Goal: Contribute content

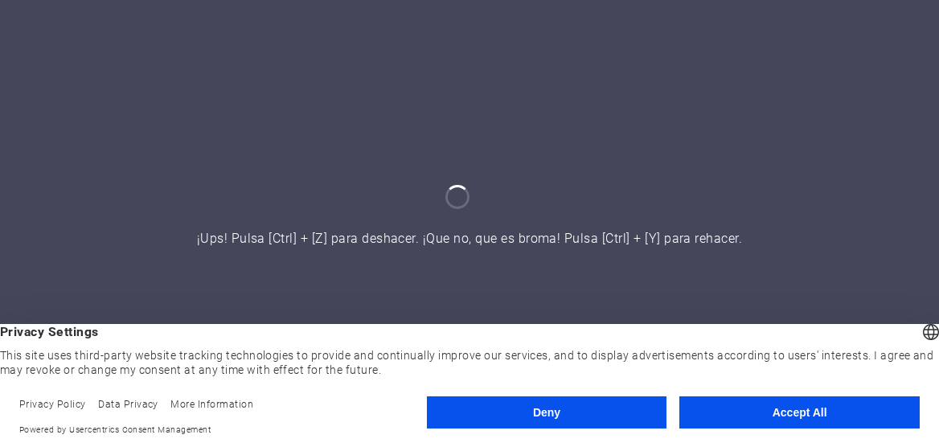
click at [745, 397] on footer "Privacy Policy Data Privacy More Information Powered by Usercentrics Consent Ma…" at bounding box center [469, 417] width 939 height 60
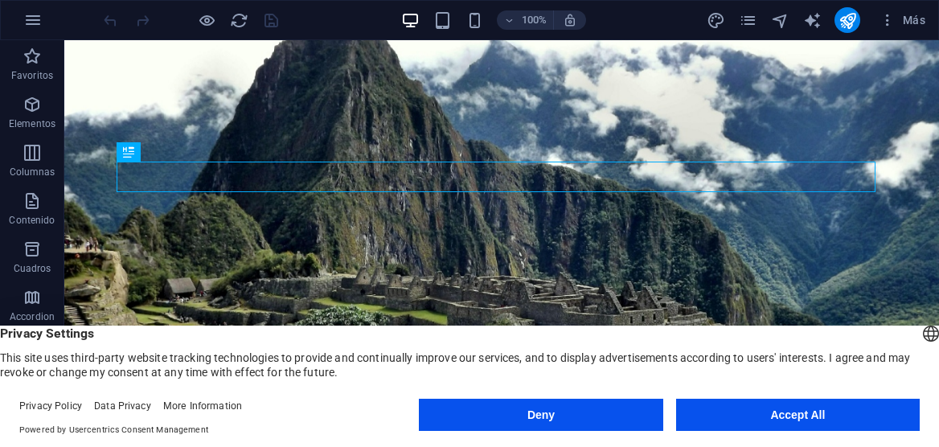
click at [744, 409] on button "Accept All" at bounding box center [798, 415] width 244 height 32
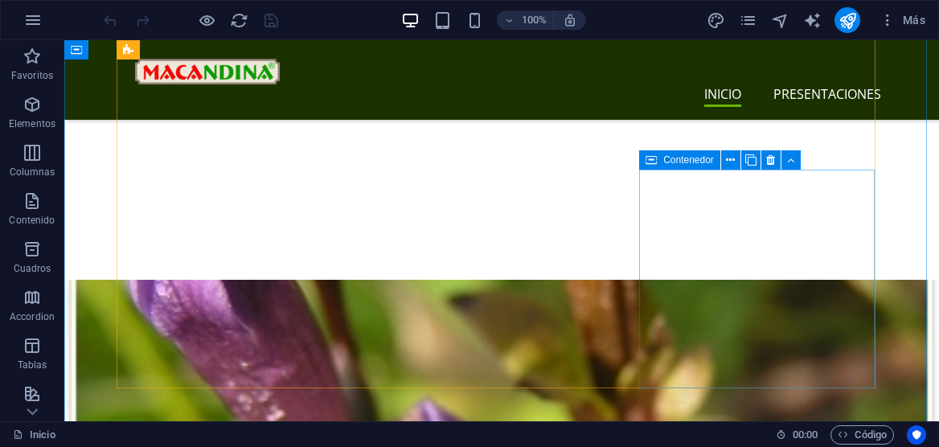
scroll to position [1520, 0]
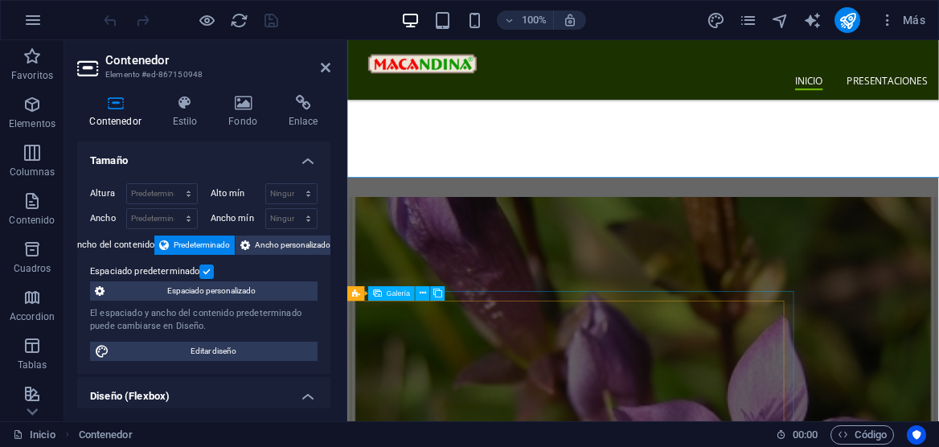
scroll to position [1683, 0]
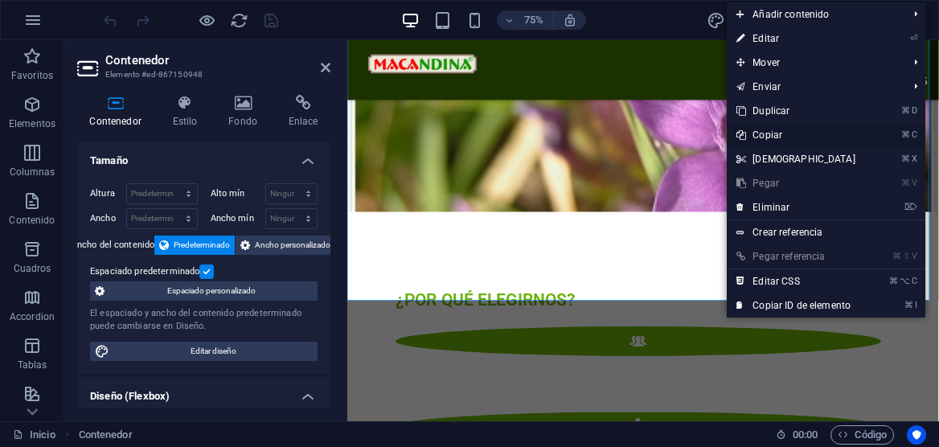
click at [773, 131] on link "⌘ C Copiar" at bounding box center [796, 135] width 138 height 24
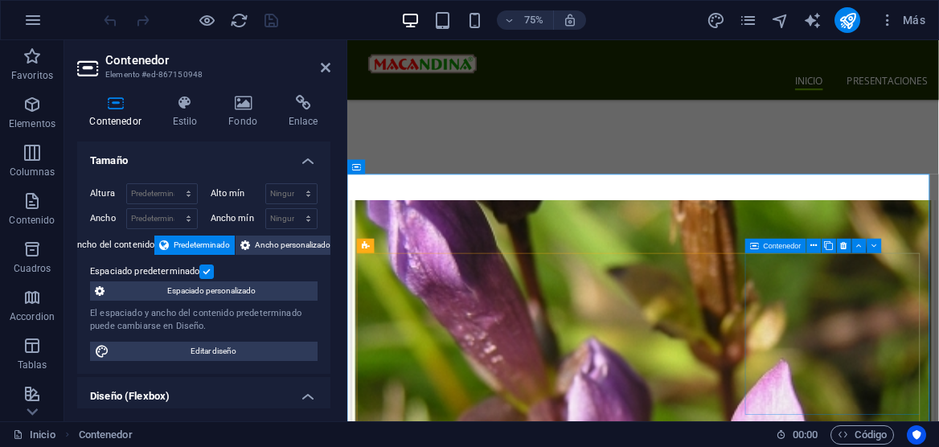
scroll to position [1698, 0]
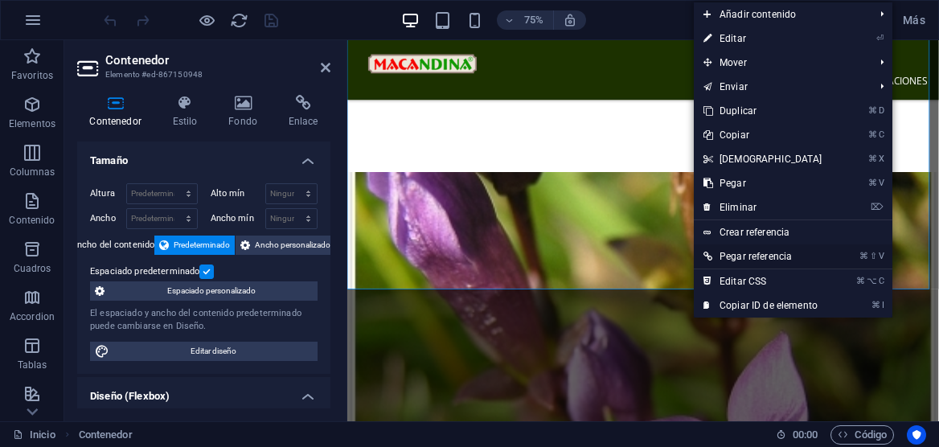
click at [717, 256] on link "⌘ ⇧ V Pegar referencia" at bounding box center [763, 256] width 138 height 24
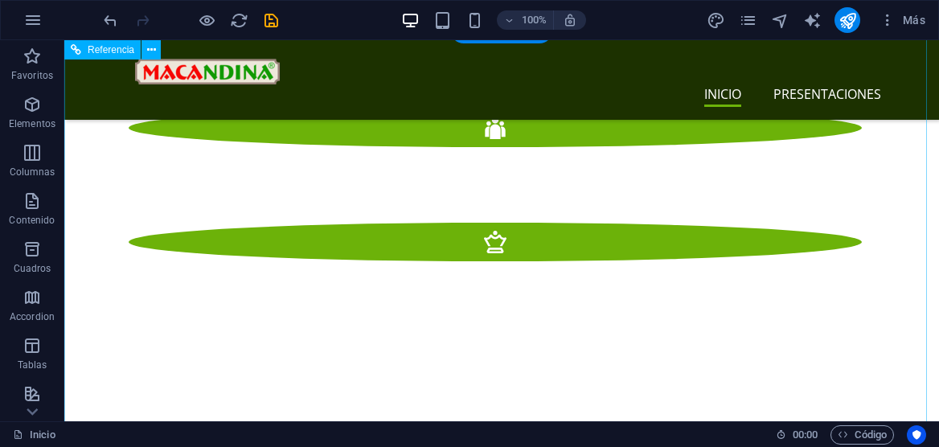
scroll to position [1880, 0]
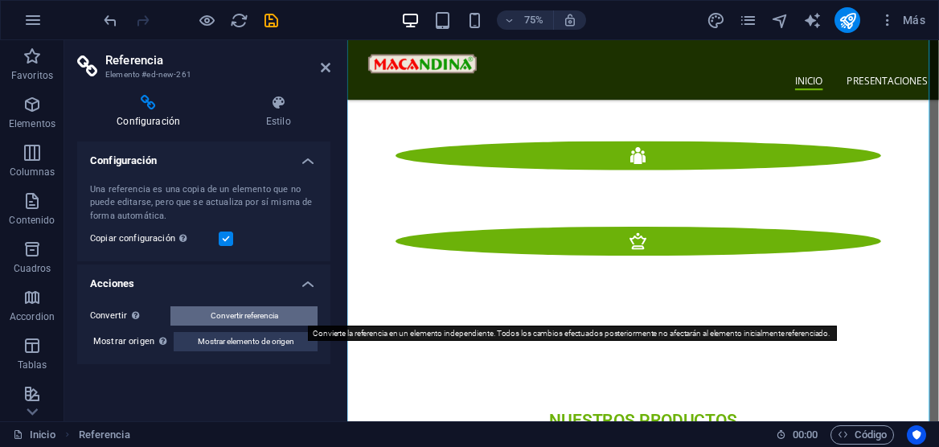
click at [252, 321] on span "Convertir referencia" at bounding box center [245, 315] width 68 height 19
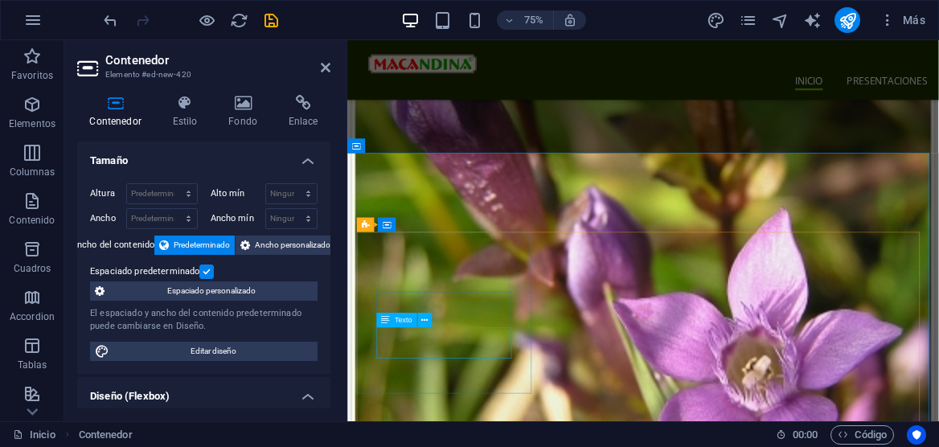
scroll to position [1880, 0]
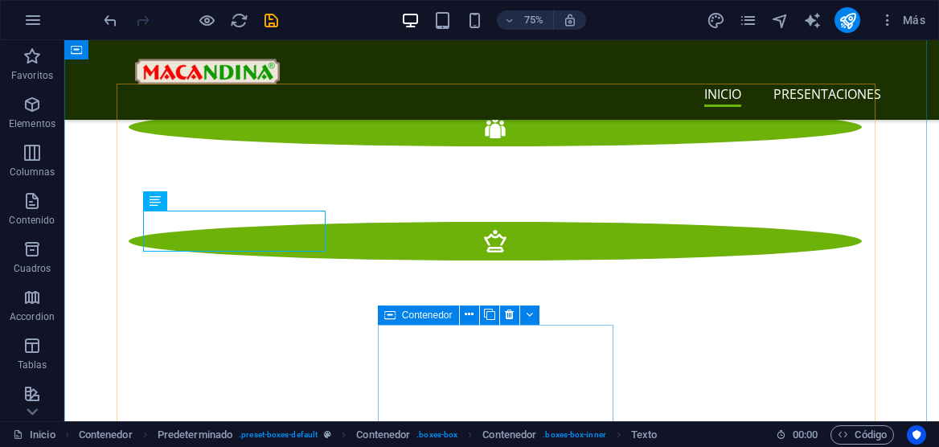
scroll to position [1929, 0]
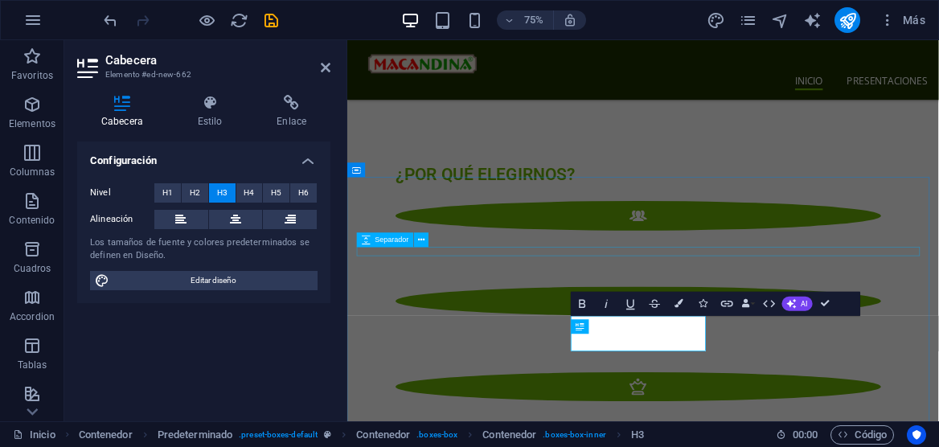
scroll to position [1851, 0]
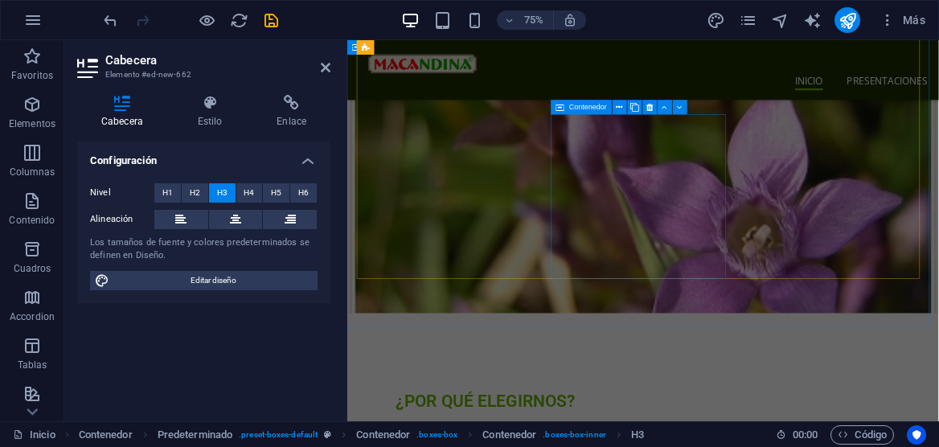
scroll to position [1864, 0]
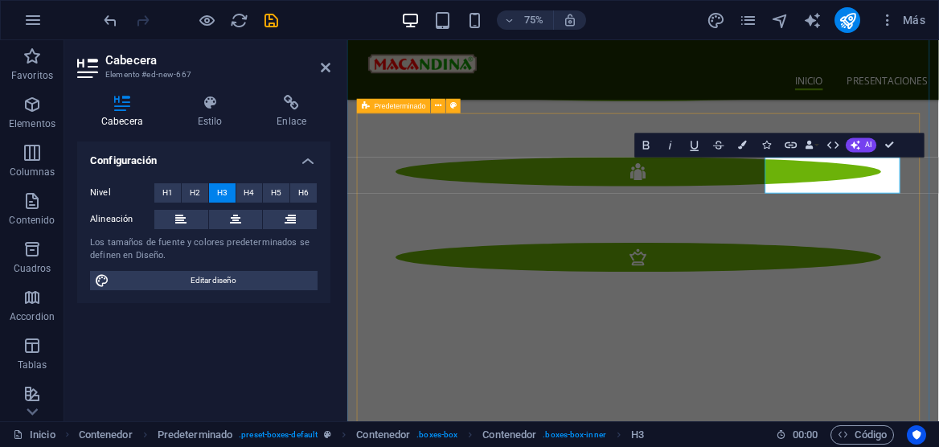
scroll to position [2049, 0]
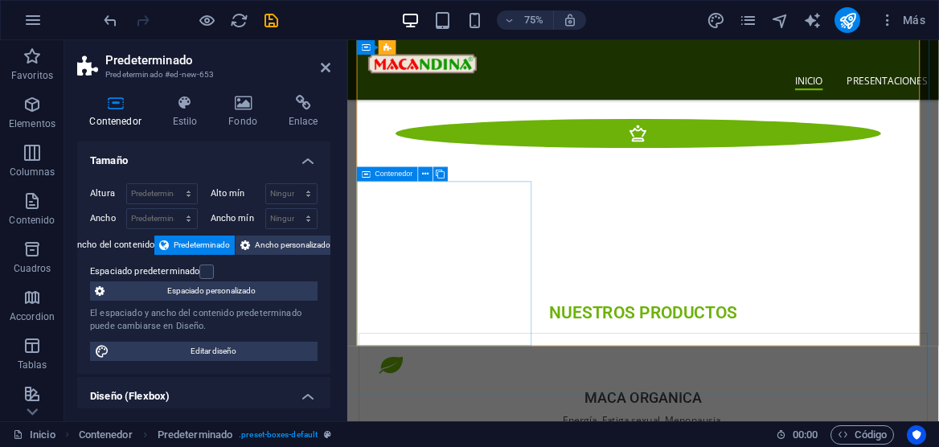
scroll to position [2189, 0]
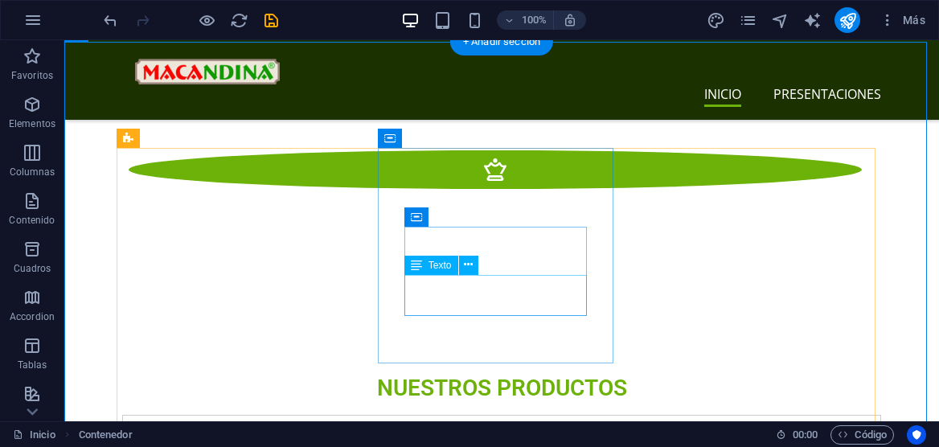
scroll to position [2121, 0]
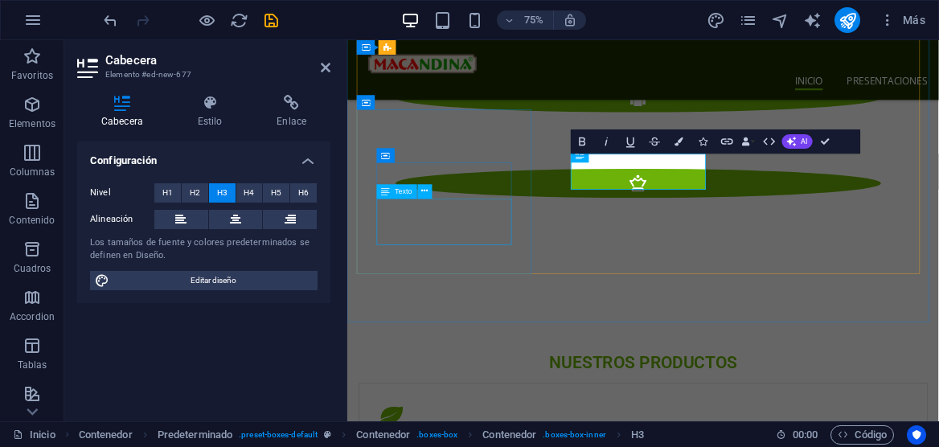
scroll to position [2285, 0]
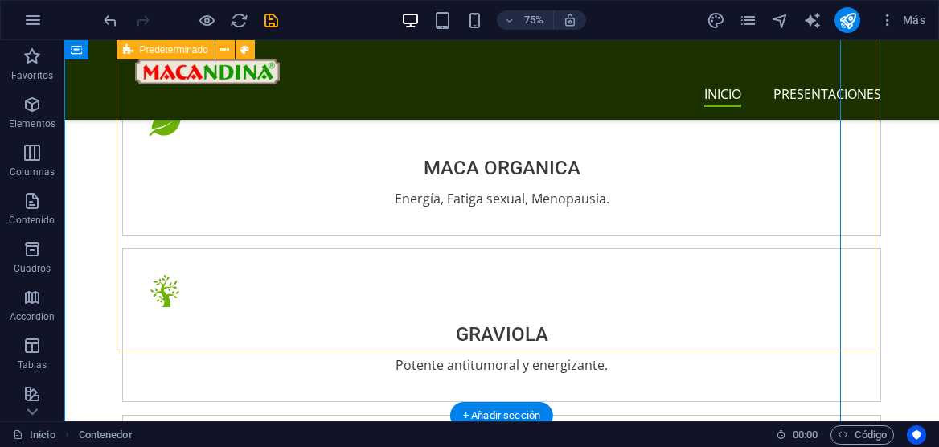
scroll to position [2121, 0]
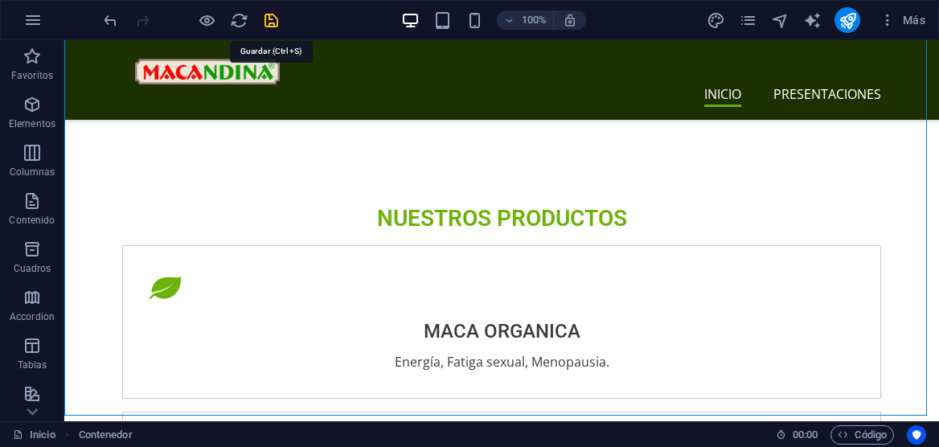
click at [268, 22] on icon "save" at bounding box center [271, 20] width 18 height 18
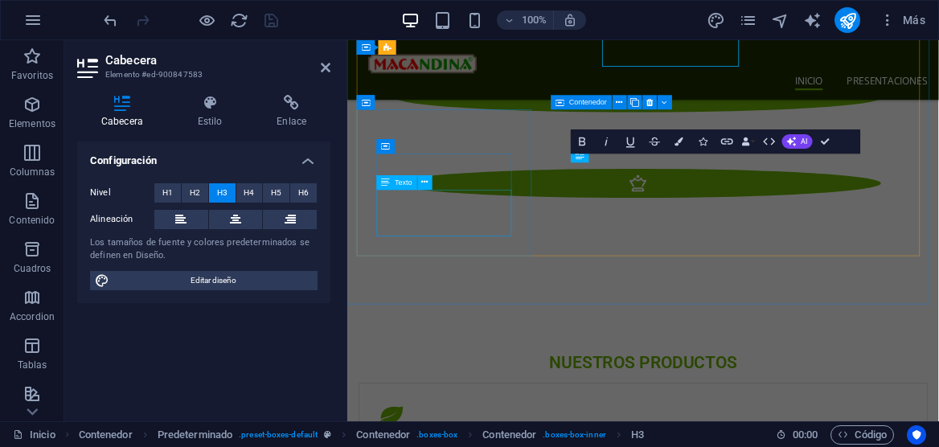
scroll to position [2285, 0]
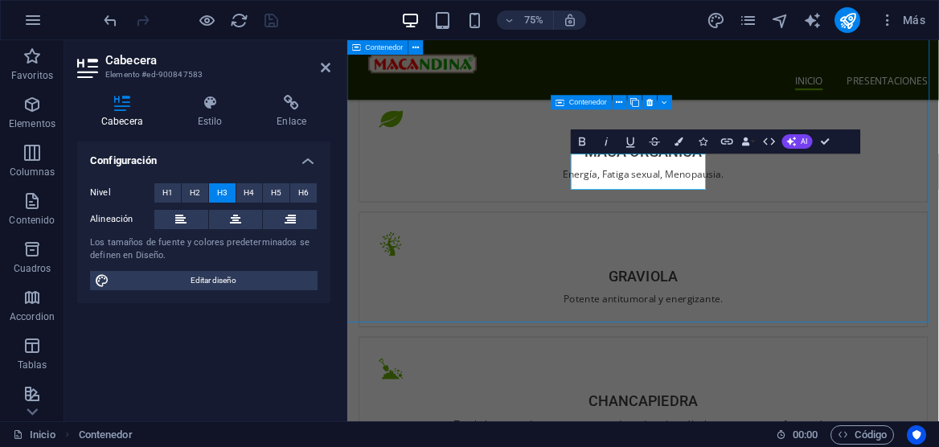
scroll to position [2121, 0]
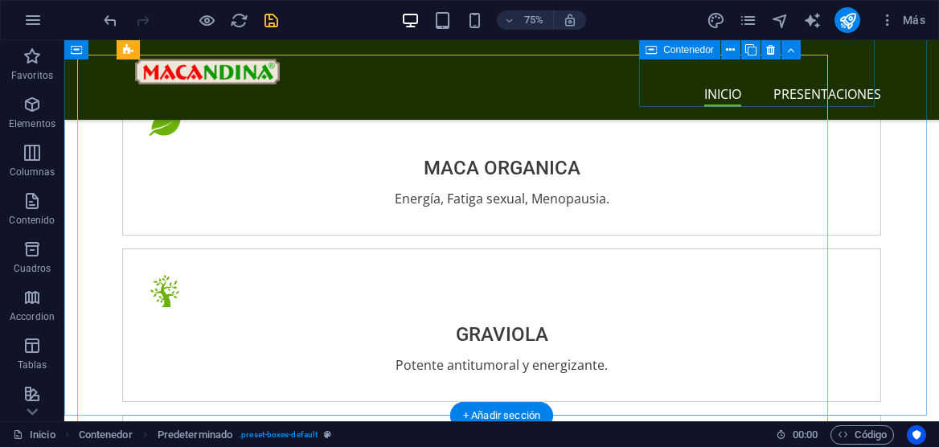
scroll to position [2121, 0]
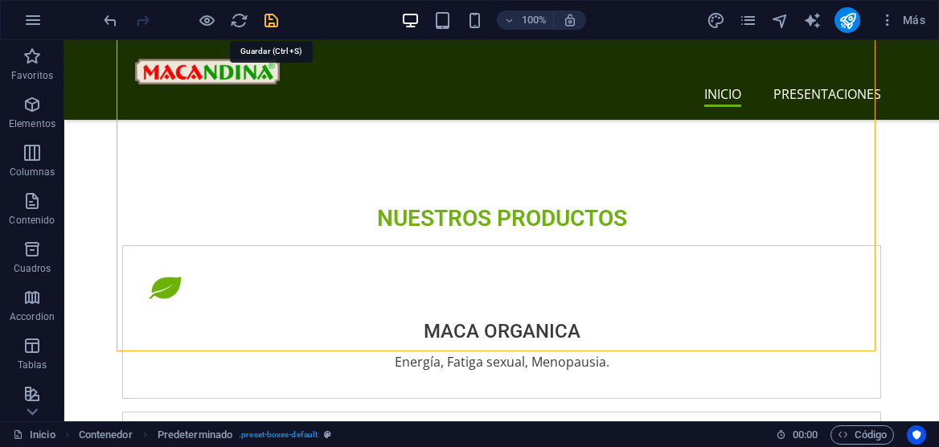
click at [275, 23] on icon "save" at bounding box center [271, 20] width 18 height 18
